Goal: Task Accomplishment & Management: Understand process/instructions

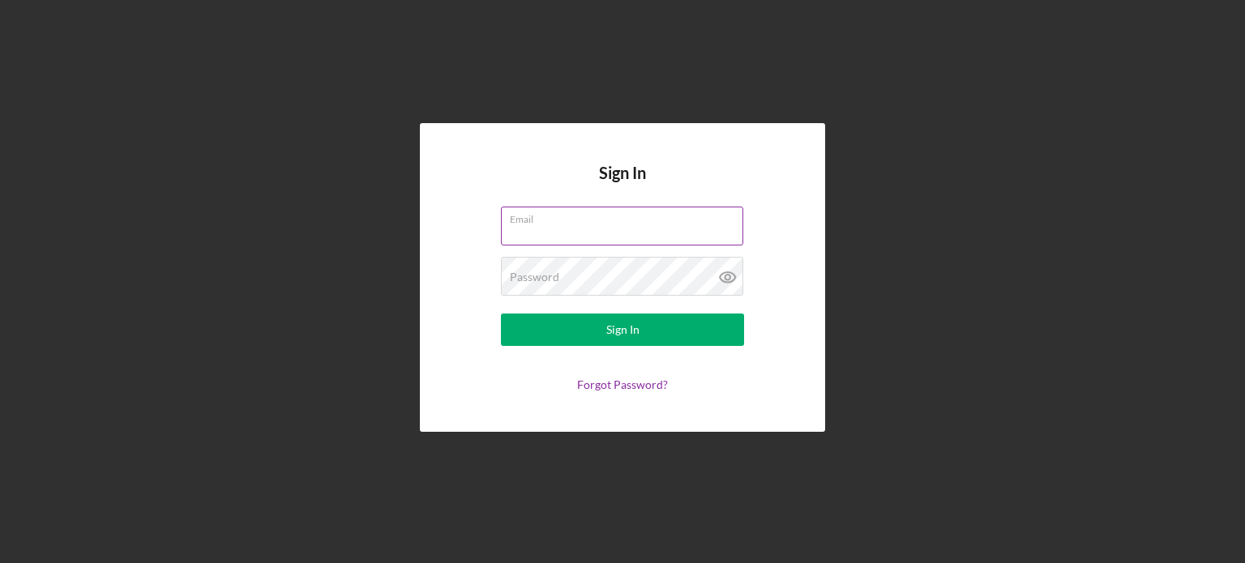
click at [532, 229] on input "Email" at bounding box center [622, 226] width 242 height 39
type input "[PERSON_NAME][EMAIL_ADDRESS][DOMAIN_NAME]"
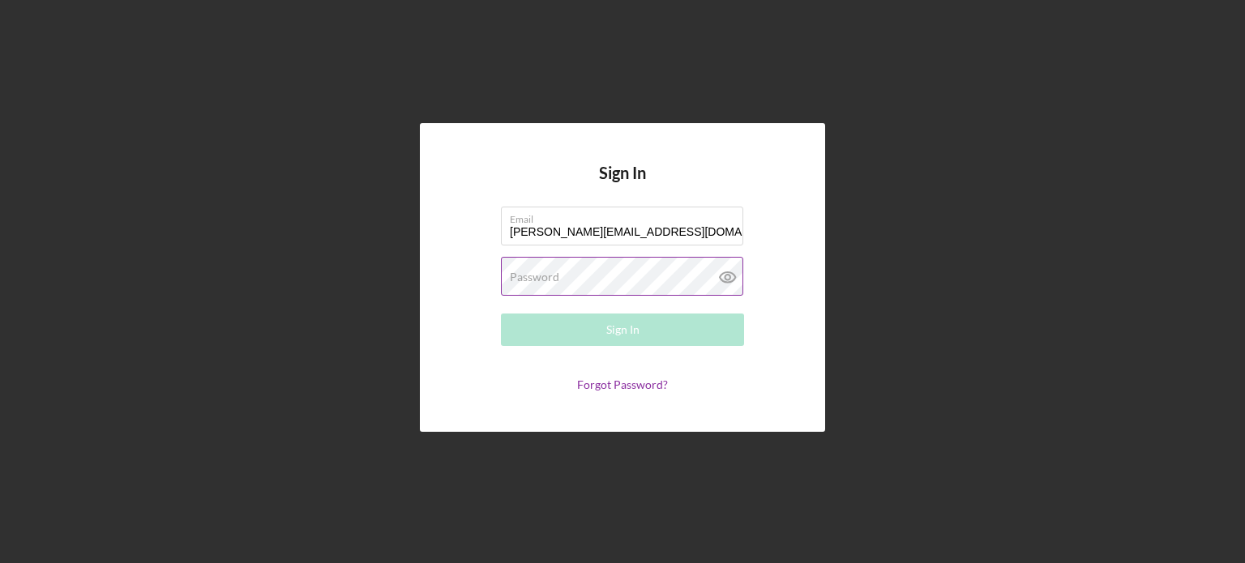
click at [539, 279] on label "Password" at bounding box center [534, 277] width 49 height 13
click at [539, 274] on label "Password" at bounding box center [626, 267] width 233 height 18
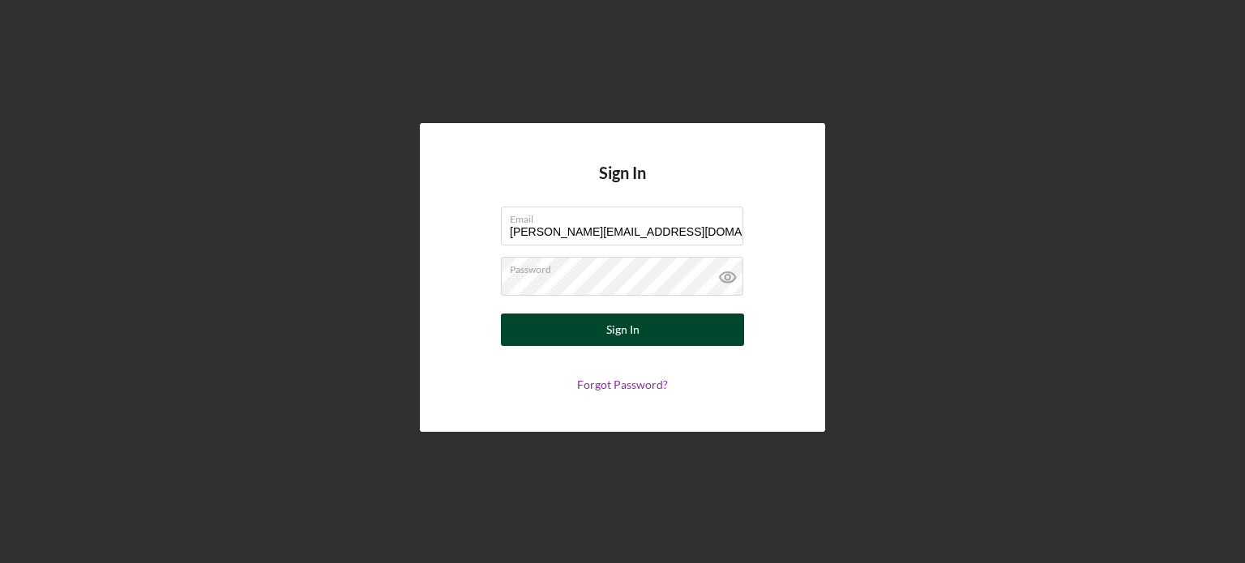
click at [652, 332] on button "Sign In" at bounding box center [622, 330] width 243 height 32
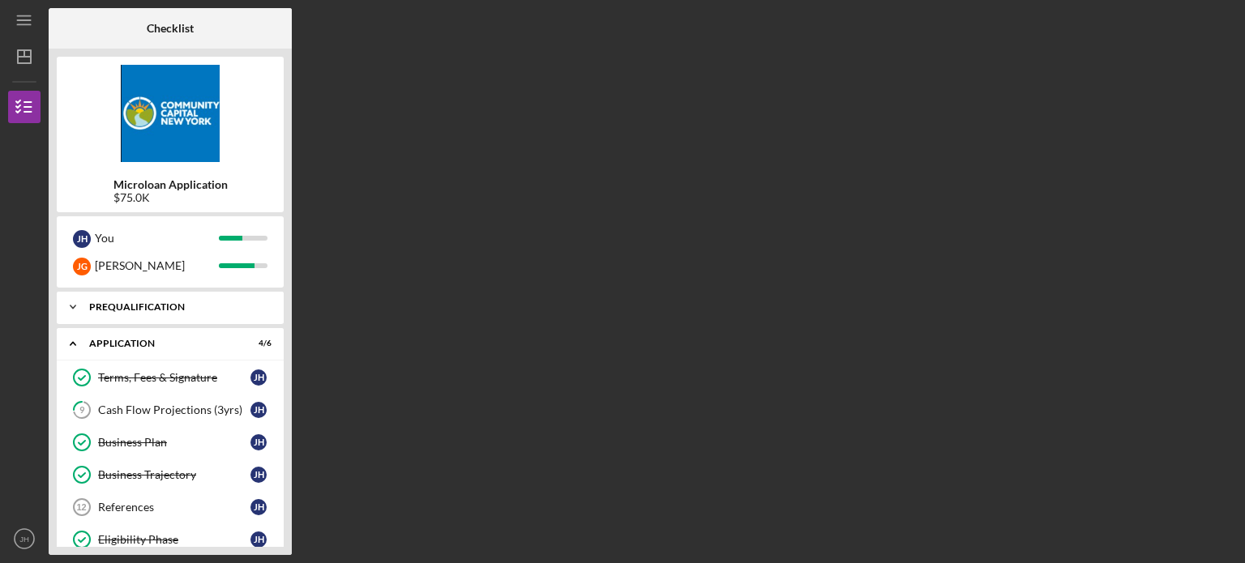
click at [171, 306] on div "Prequalification" at bounding box center [176, 307] width 174 height 10
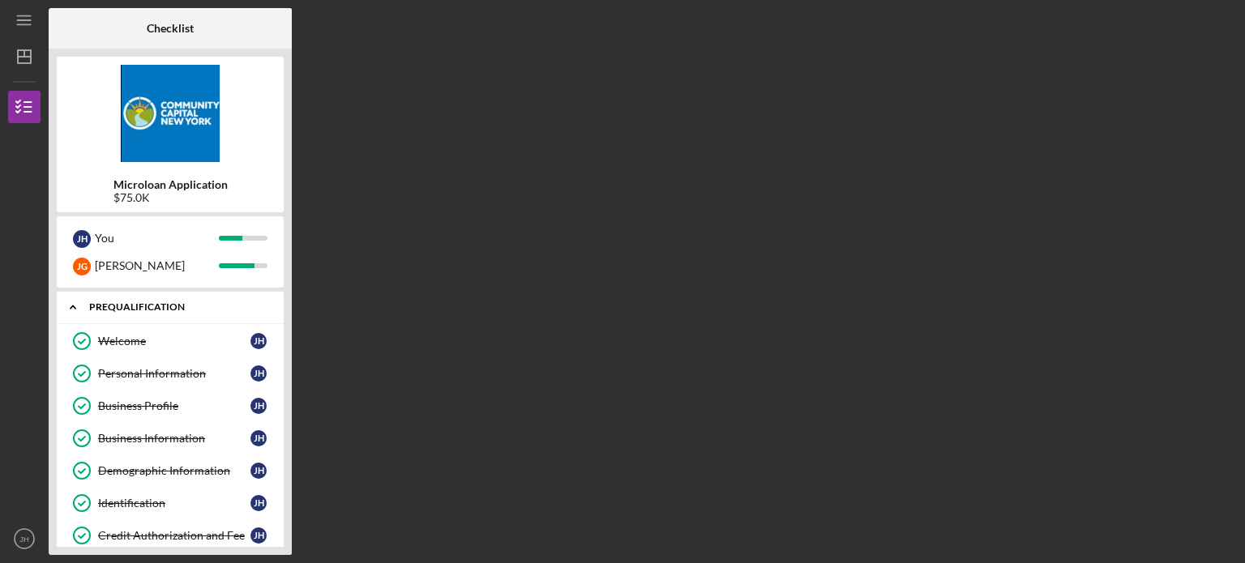
click at [171, 307] on div "Prequalification" at bounding box center [176, 307] width 174 height 10
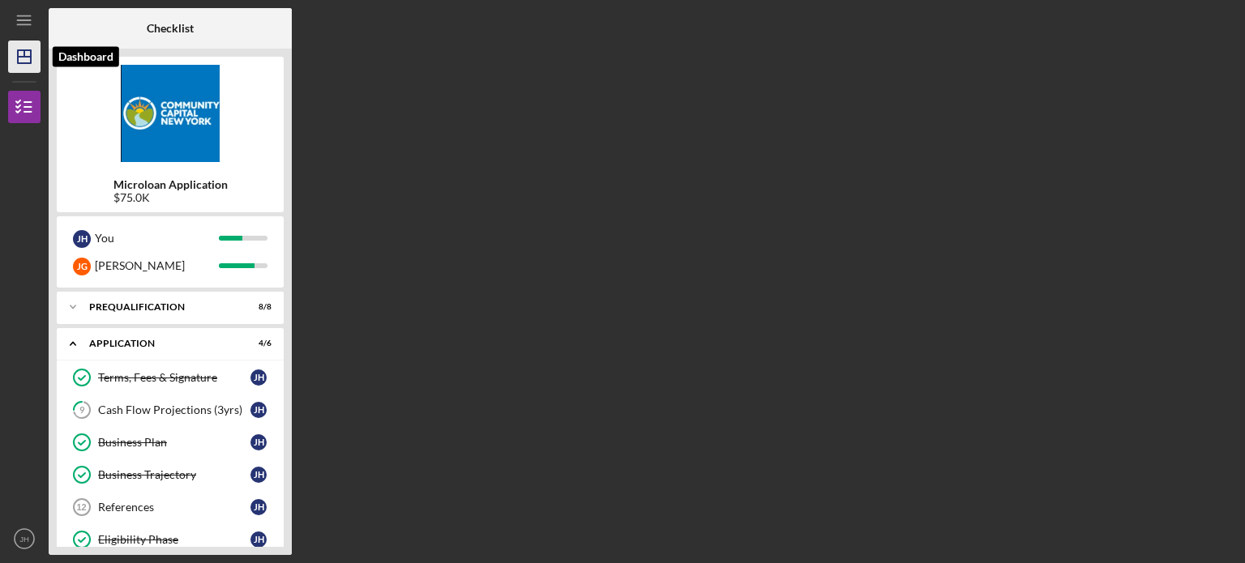
click at [29, 58] on icon "Icon/Dashboard" at bounding box center [24, 56] width 41 height 41
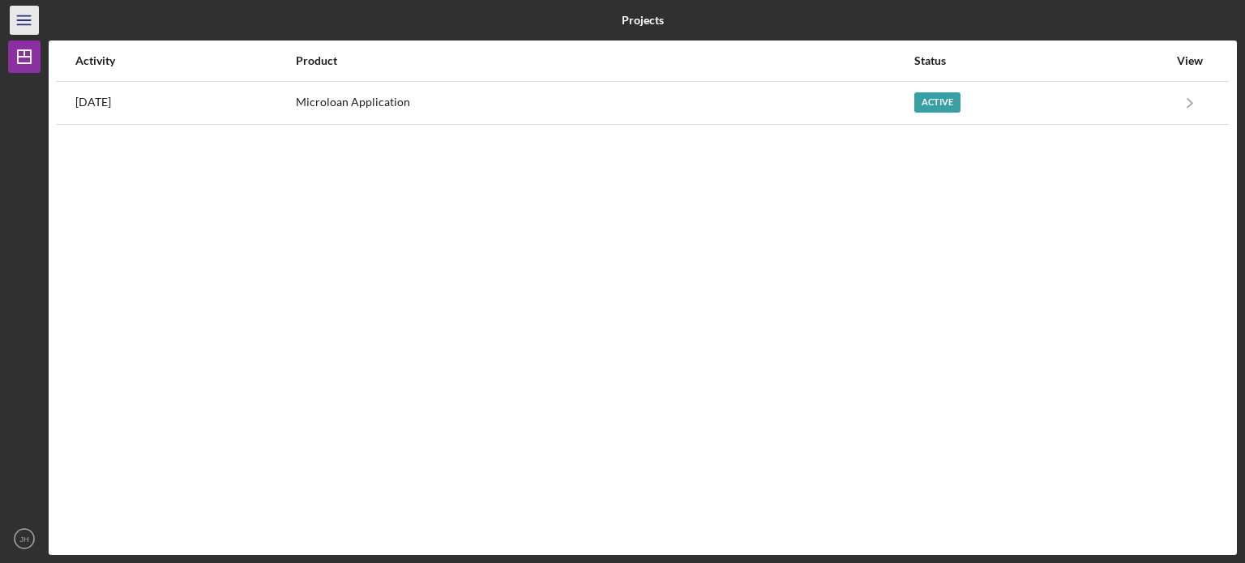
click at [23, 22] on icon "Icon/Menu" at bounding box center [24, 20] width 36 height 36
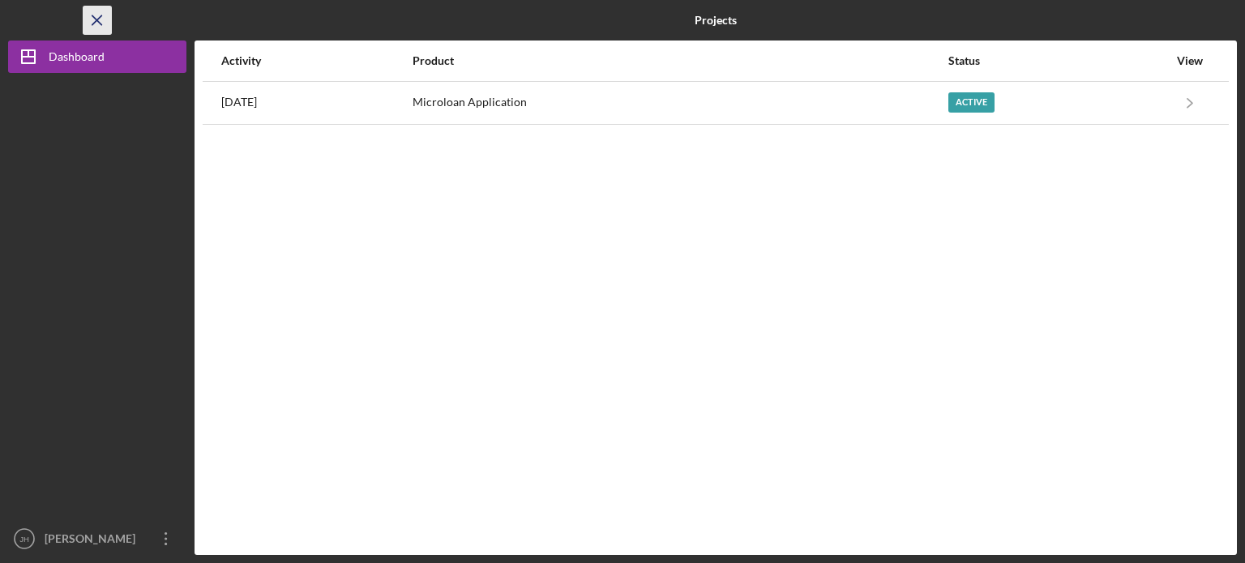
click at [98, 19] on icon "Icon/Menu Close" at bounding box center [97, 20] width 36 height 36
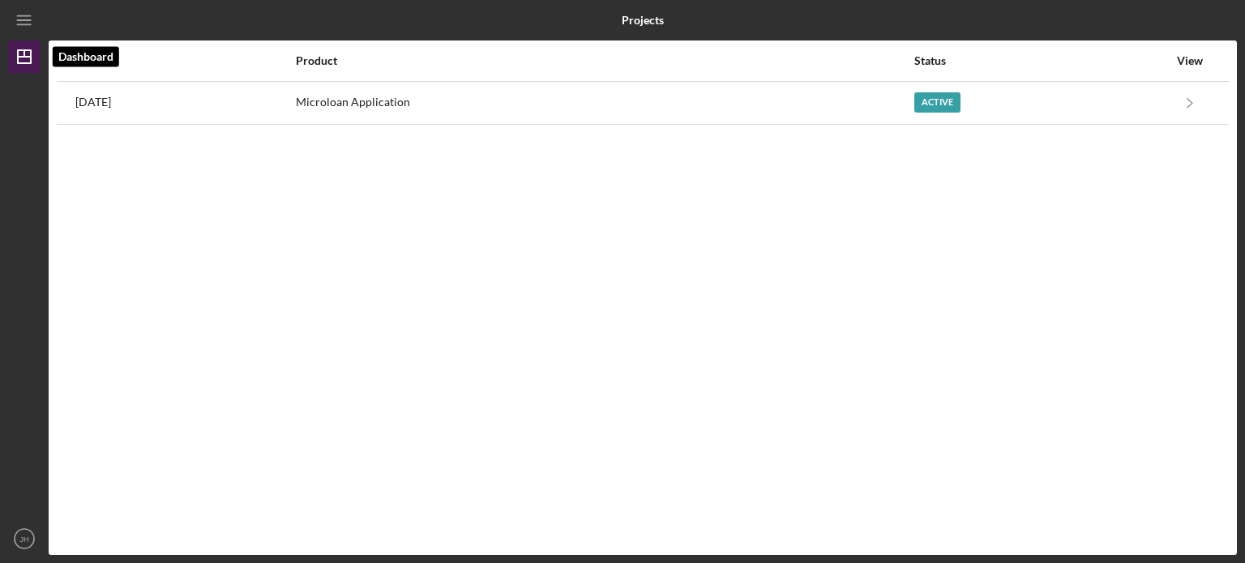
click at [23, 52] on icon "Icon/Dashboard" at bounding box center [24, 56] width 41 height 41
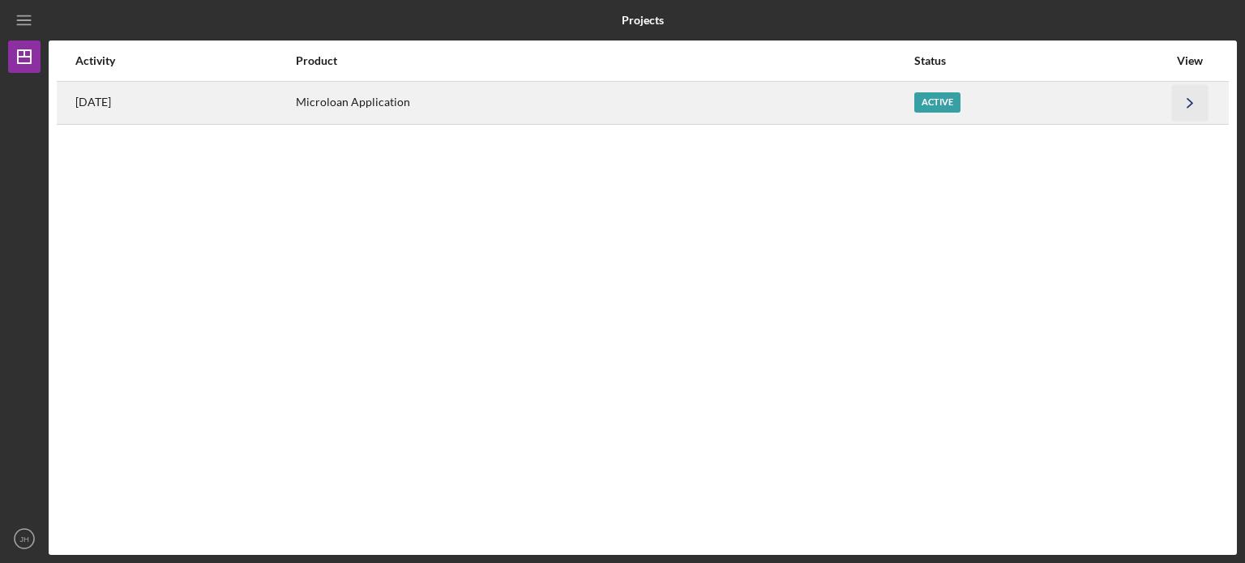
click at [1193, 103] on icon "Icon/Navigate" at bounding box center [1190, 102] width 36 height 36
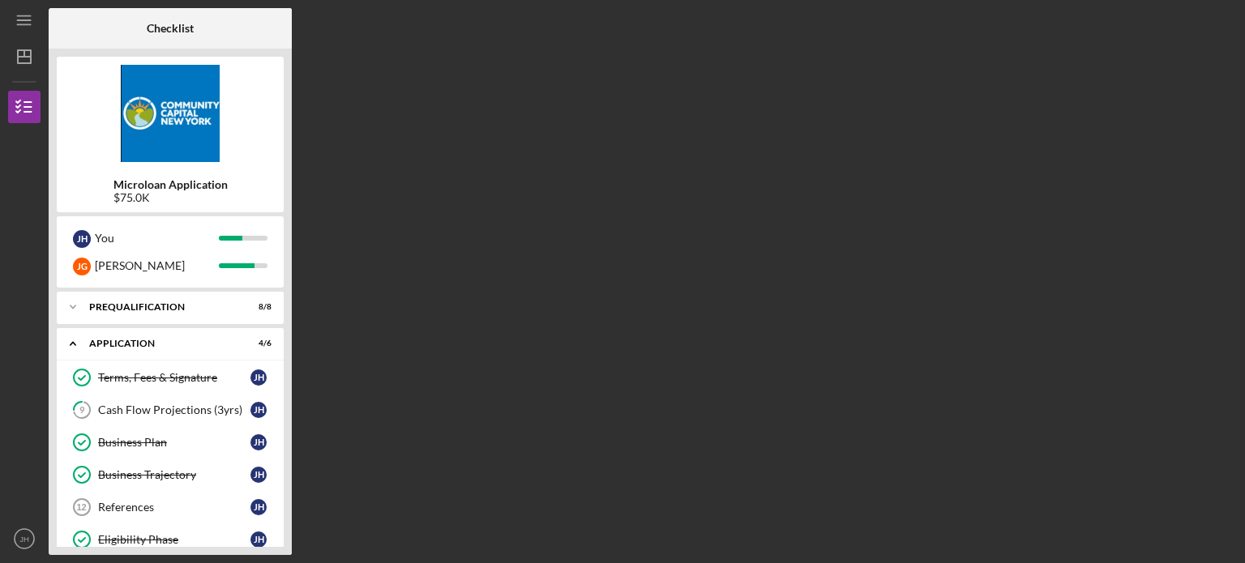
click at [177, 139] on img at bounding box center [170, 113] width 227 height 97
click at [78, 341] on icon "Icon/Expander" at bounding box center [73, 343] width 32 height 32
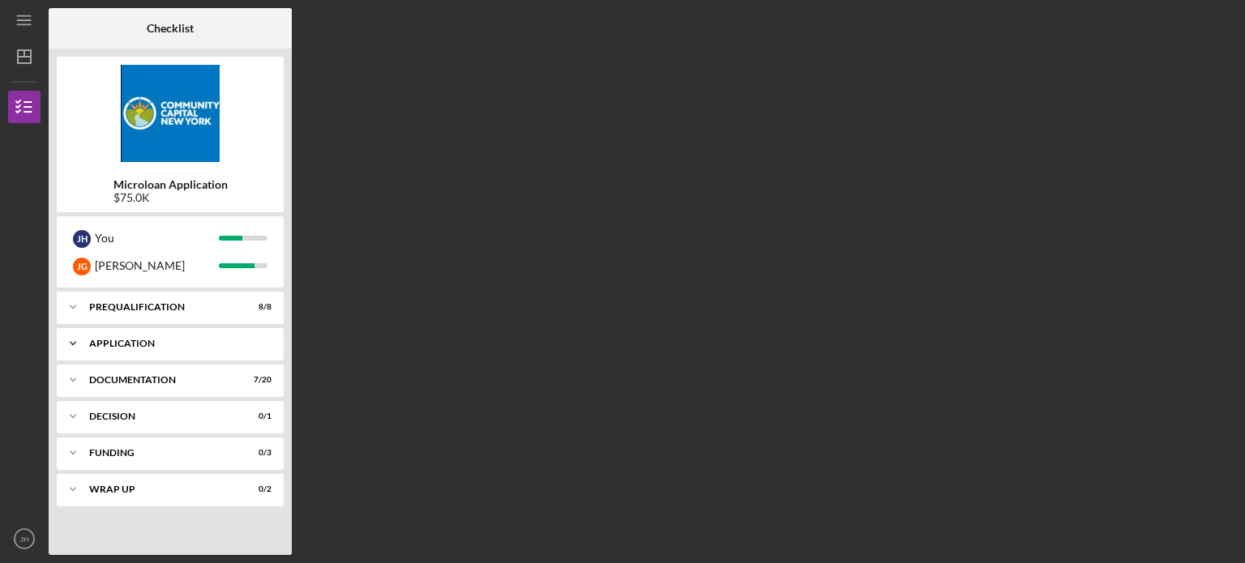
click at [78, 342] on icon "Icon/Expander" at bounding box center [73, 343] width 32 height 32
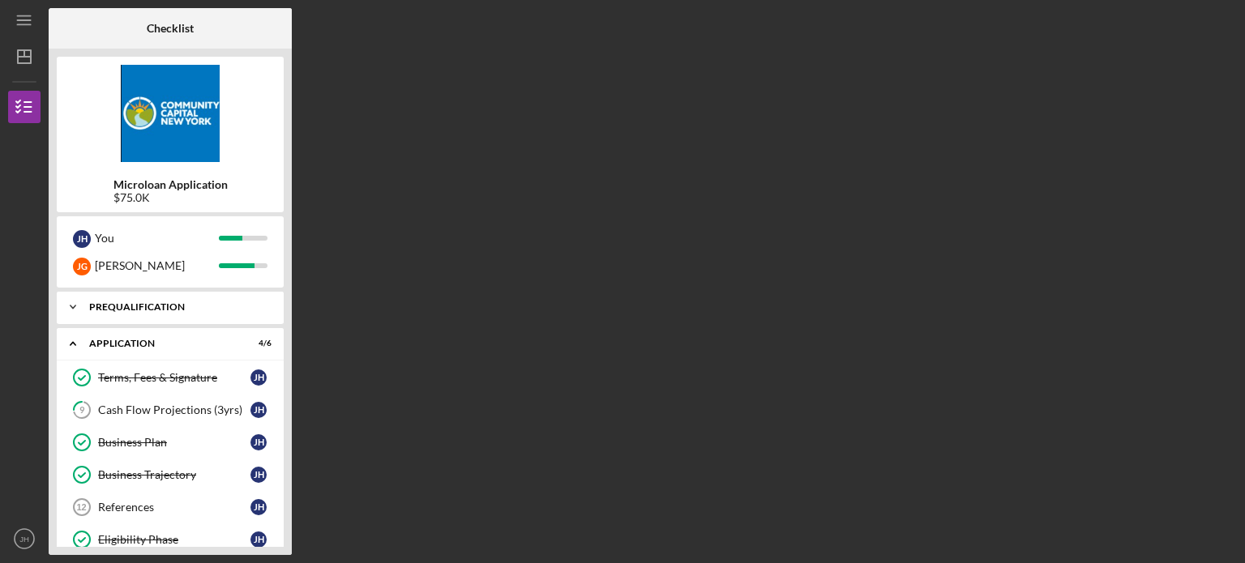
click at [115, 309] on div "Prequalification" at bounding box center [176, 307] width 174 height 10
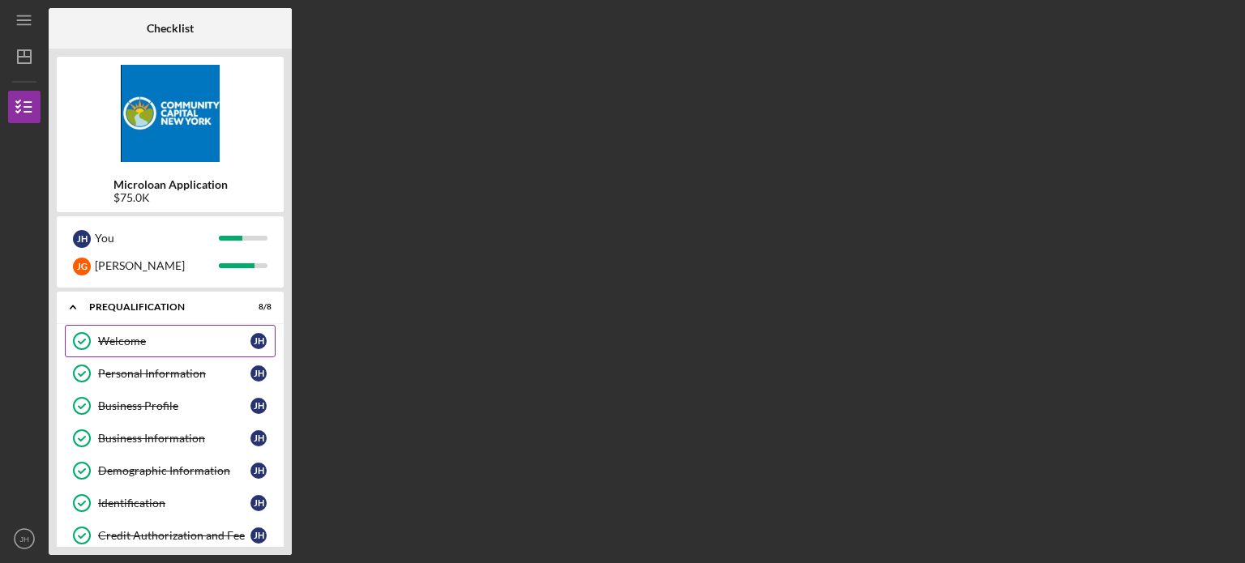
click at [147, 342] on div "Welcome" at bounding box center [174, 341] width 152 height 13
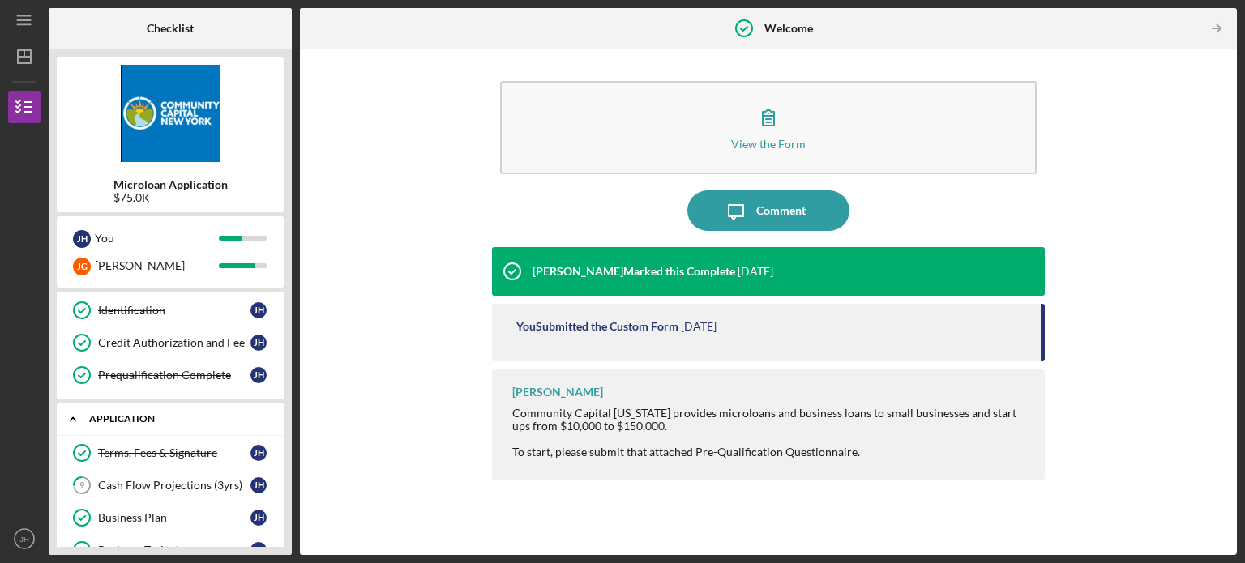
scroll to position [243, 0]
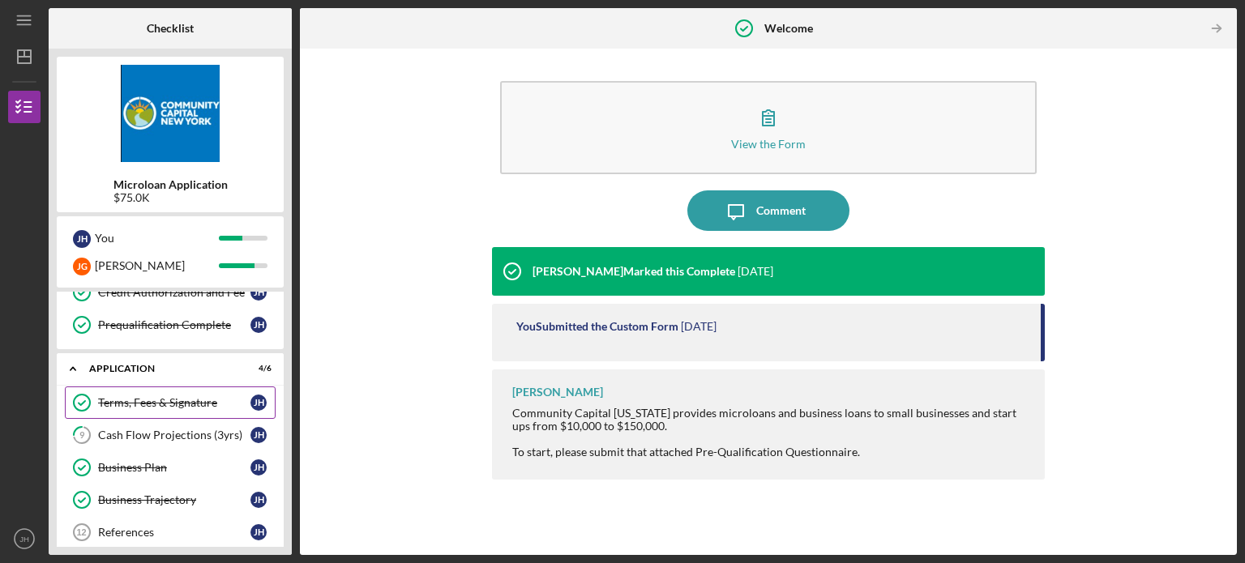
click at [143, 404] on div "Terms, Fees & Signature" at bounding box center [174, 402] width 152 height 13
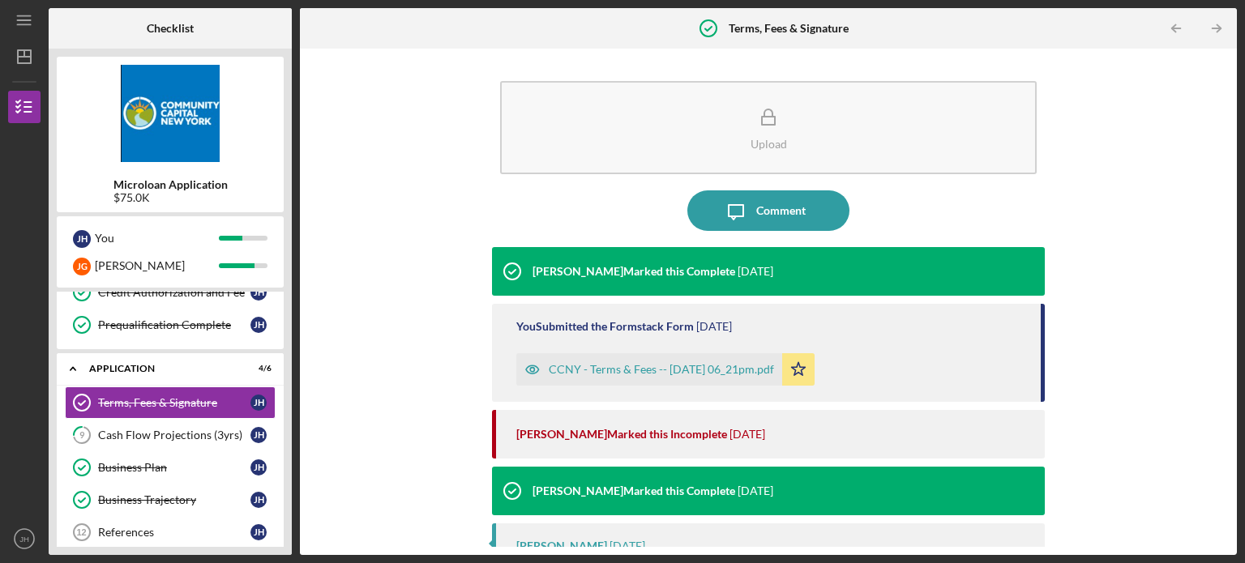
click at [658, 373] on div "CCNY - Terms & Fees -- [DATE] 06_21pm.pdf" at bounding box center [661, 369] width 225 height 13
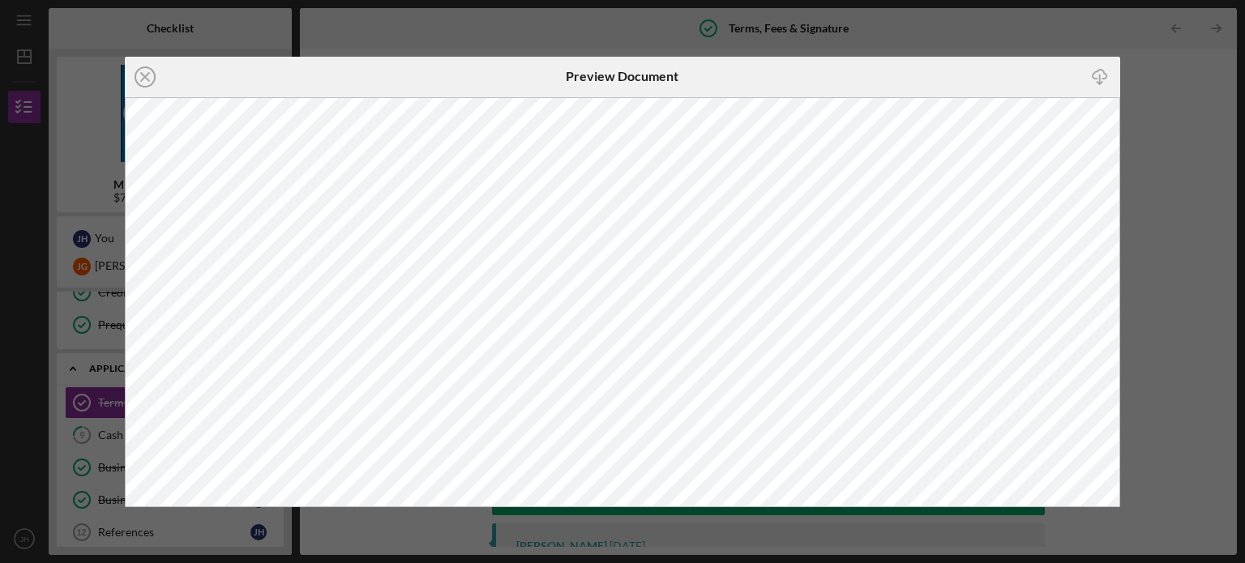
click at [151, 74] on icon "Icon/Close" at bounding box center [145, 77] width 41 height 41
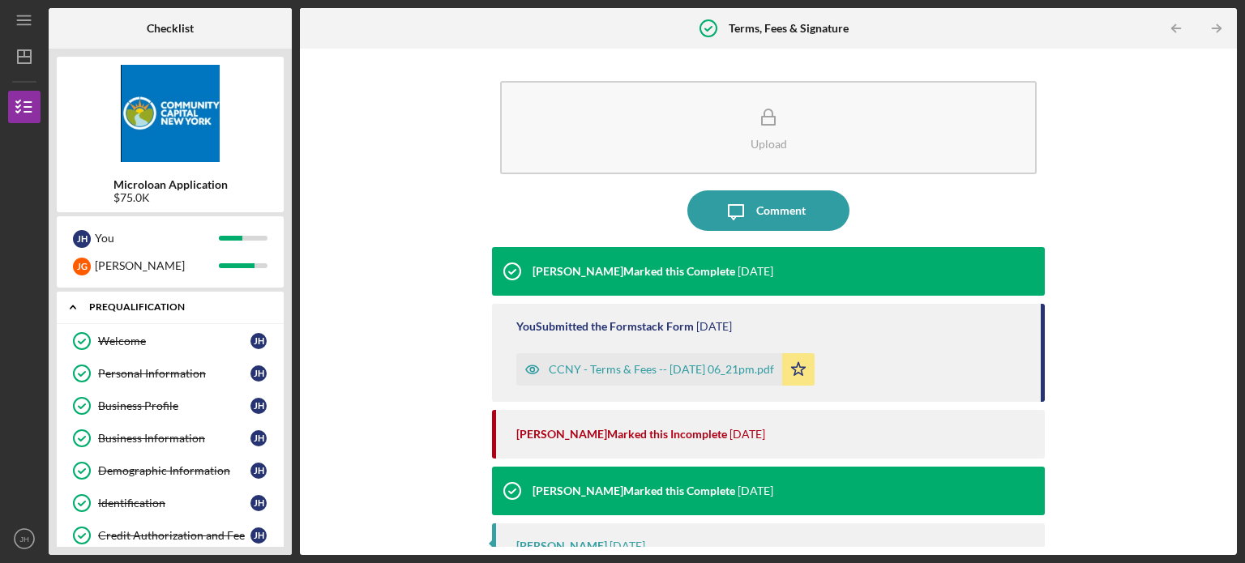
click at [73, 304] on icon "Icon/Expander" at bounding box center [73, 307] width 32 height 32
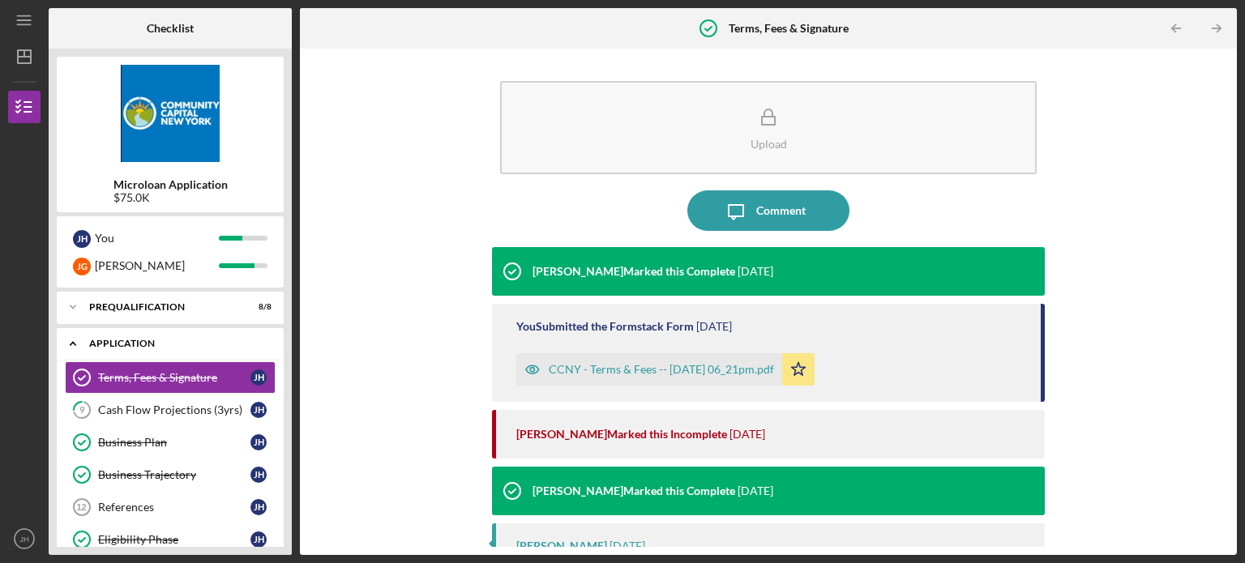
click at [113, 340] on div "Application" at bounding box center [176, 344] width 174 height 10
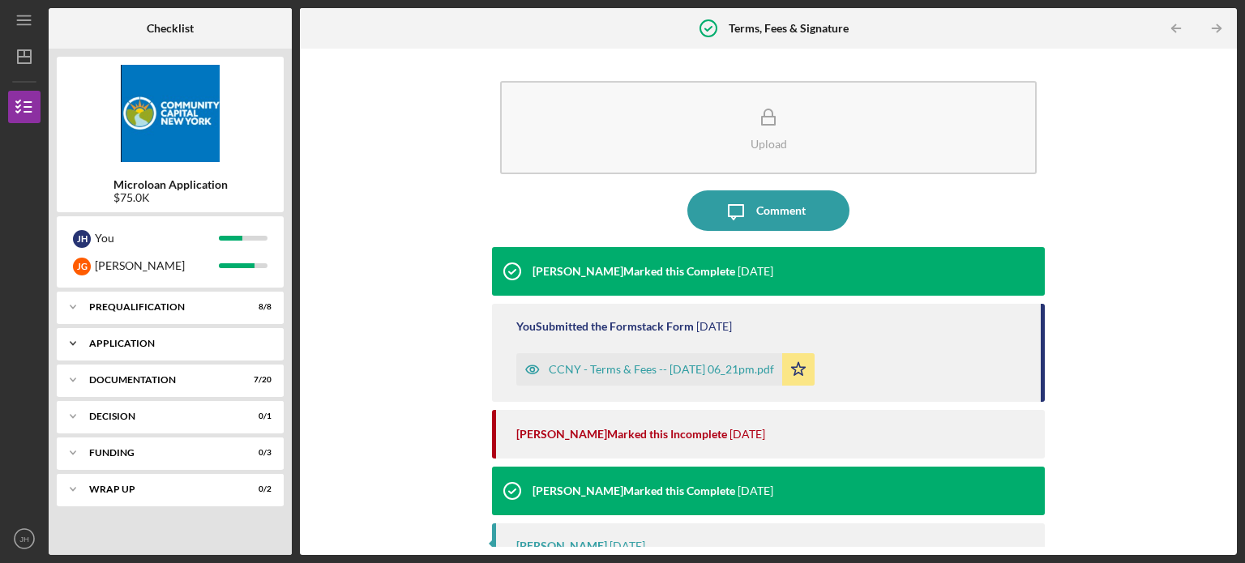
click at [123, 341] on div "Application" at bounding box center [176, 344] width 174 height 10
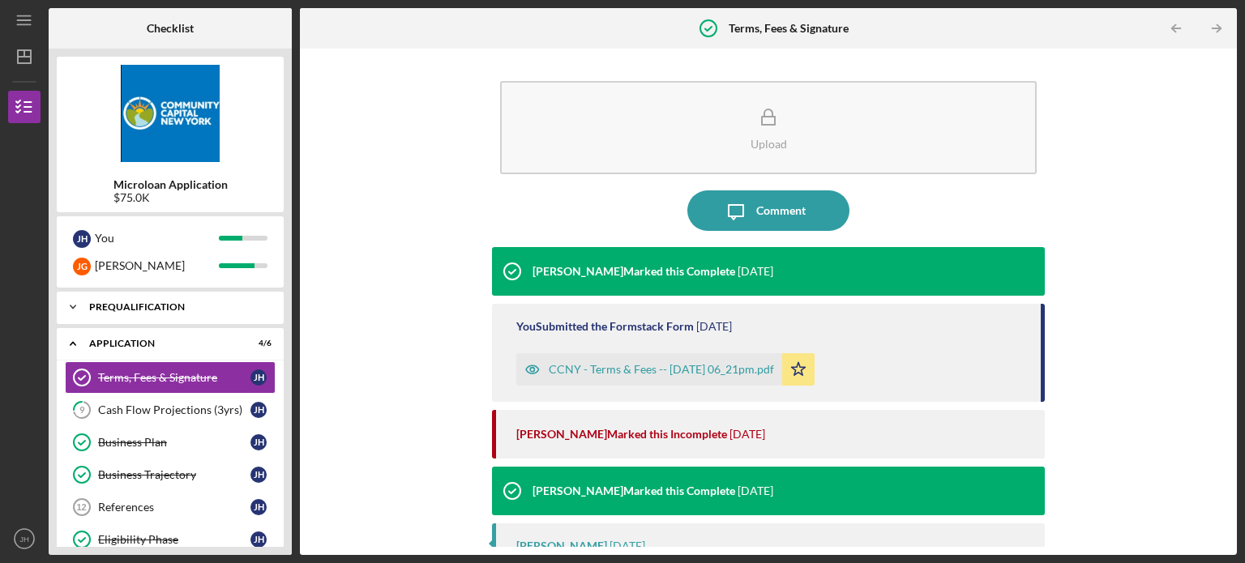
click at [117, 307] on div "Prequalification" at bounding box center [176, 307] width 174 height 10
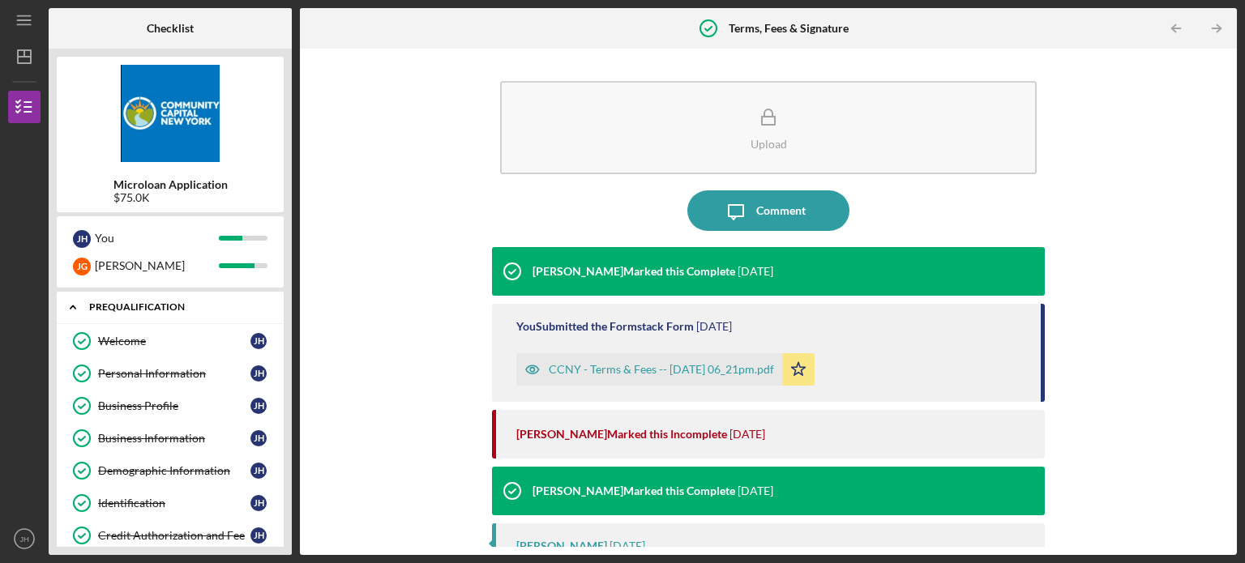
click at [118, 307] on div "Prequalification" at bounding box center [176, 307] width 174 height 10
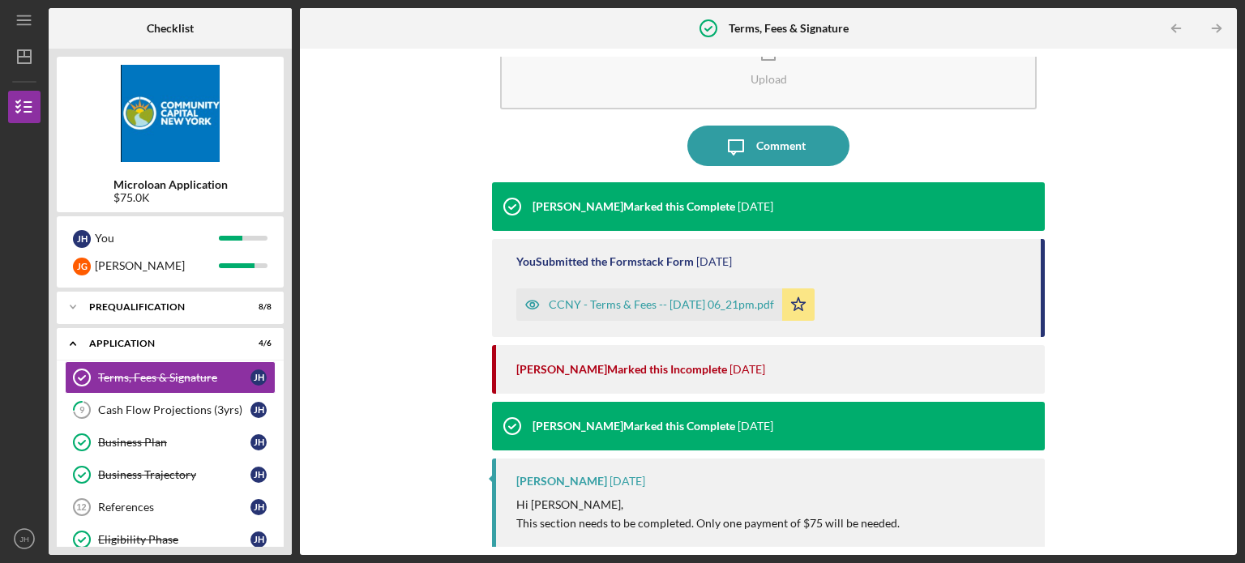
scroll to position [159, 0]
